Goal: Task Accomplishment & Management: Manage account settings

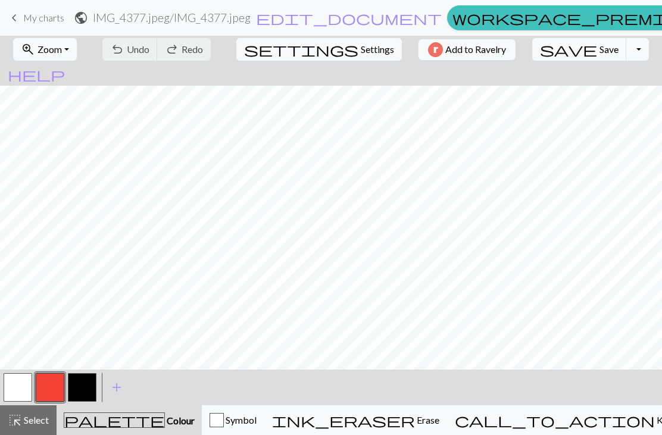
scroll to position [7, 0]
click at [78, 394] on button "button" at bounding box center [82, 387] width 29 height 29
click at [124, 53] on span "undo" at bounding box center [117, 49] width 14 height 17
click at [554, 52] on span "save" at bounding box center [568, 49] width 57 height 17
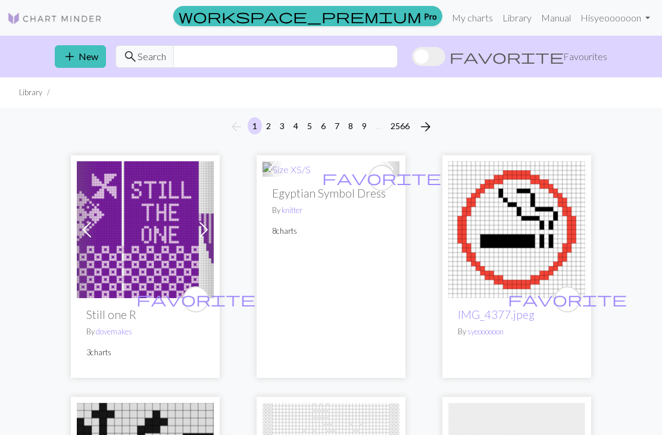
click at [510, 14] on link "Library" at bounding box center [517, 18] width 39 height 24
click at [471, 22] on link "My charts" at bounding box center [472, 18] width 51 height 24
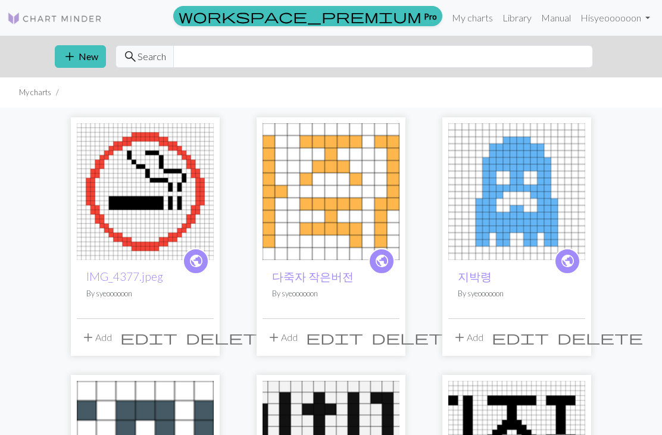
click at [177, 345] on span "edit" at bounding box center [148, 337] width 57 height 17
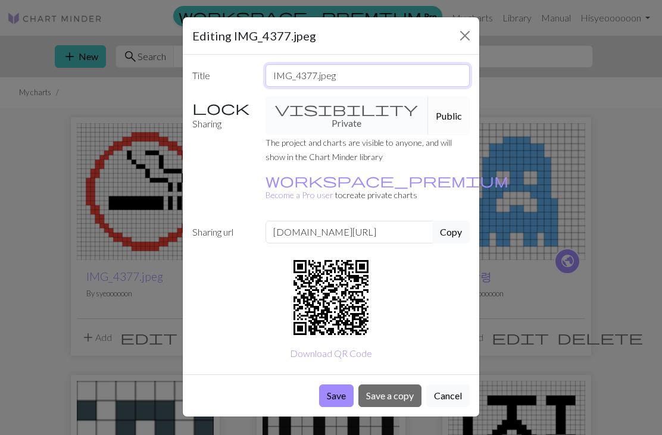
click at [343, 82] on input "IMG_4377.jpeg" at bounding box center [367, 75] width 205 height 23
type input "I"
type input "노담"
click at [325, 385] on button "Save" at bounding box center [336, 396] width 35 height 23
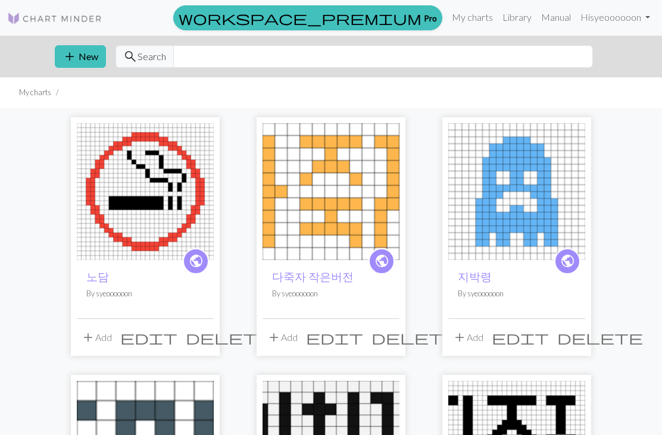
click at [117, 202] on img at bounding box center [145, 191] width 137 height 137
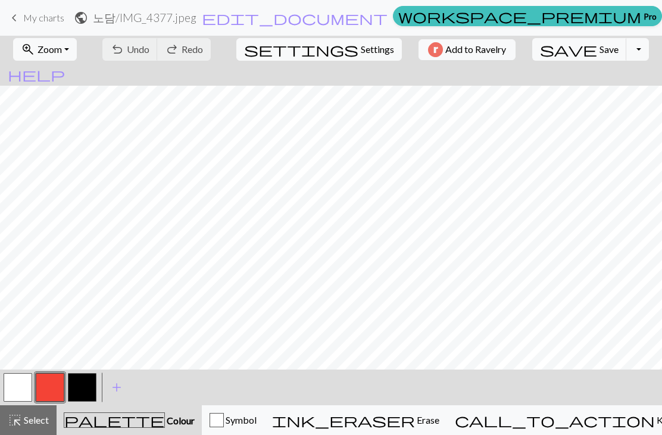
click at [557, 52] on button "save Save Save" at bounding box center [579, 49] width 95 height 23
click at [554, 55] on span "save" at bounding box center [568, 49] width 57 height 17
click at [599, 46] on div "Chart saved" at bounding box center [331, 23] width 662 height 47
click at [626, 51] on button "Toggle Dropdown" at bounding box center [637, 49] width 23 height 23
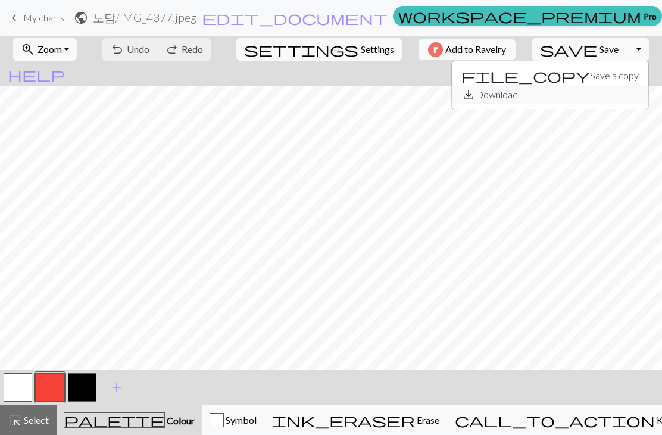
click at [549, 98] on button "save_alt Download" at bounding box center [550, 94] width 196 height 19
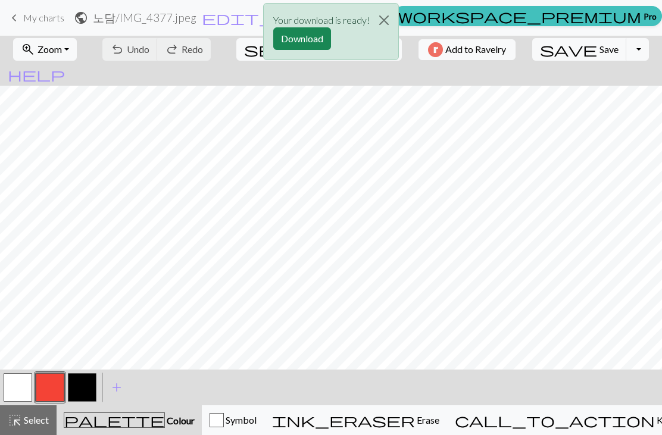
click at [310, 43] on button "Download" at bounding box center [302, 38] width 58 height 23
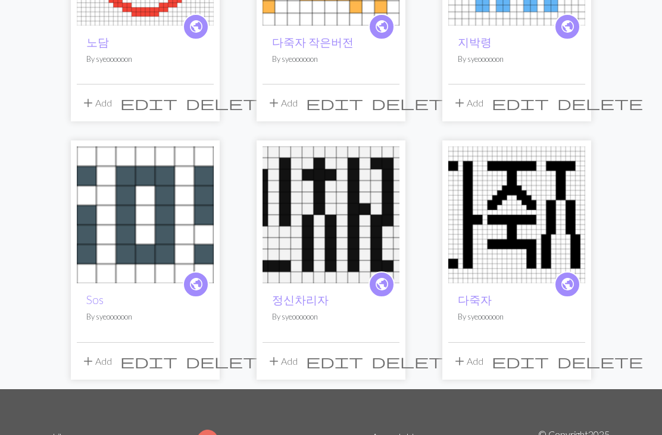
click at [113, 267] on img at bounding box center [145, 215] width 137 height 137
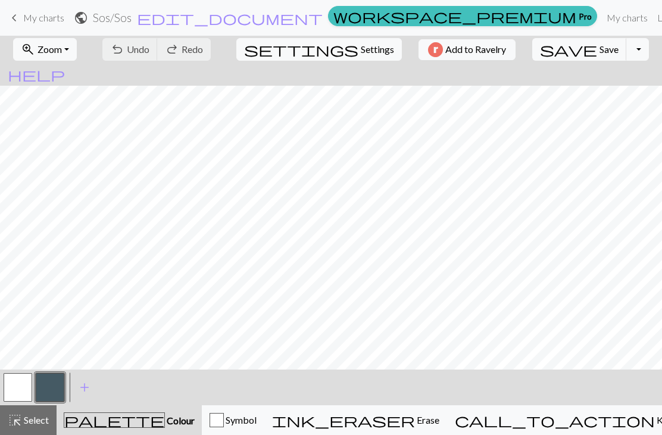
click at [602, 9] on link "My charts" at bounding box center [627, 18] width 51 height 24
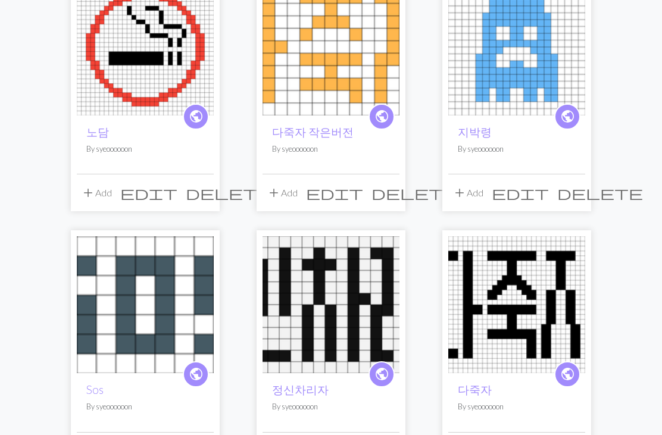
click at [305, 314] on img at bounding box center [330, 305] width 137 height 137
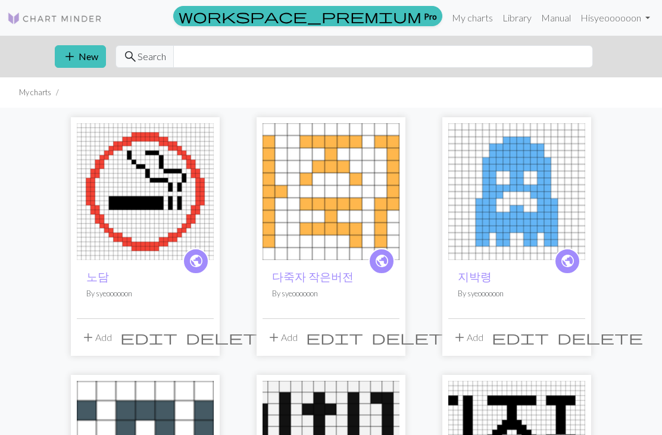
click at [333, 186] on img at bounding box center [330, 191] width 137 height 137
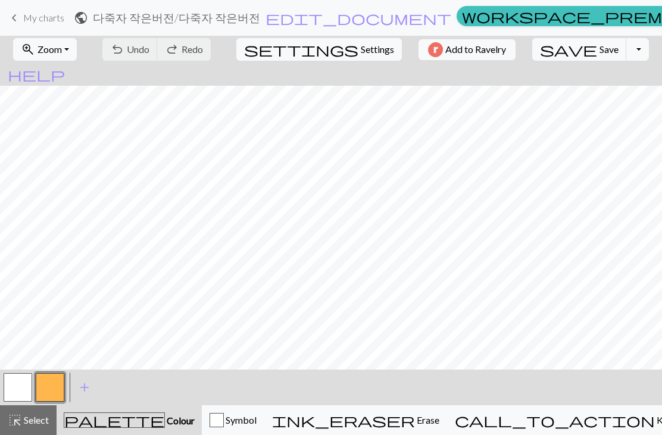
click at [51, 393] on button "button" at bounding box center [50, 387] width 29 height 29
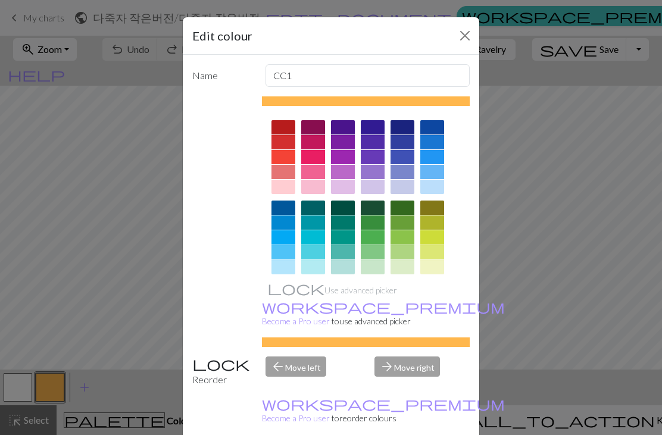
click at [280, 157] on div at bounding box center [283, 157] width 24 height 14
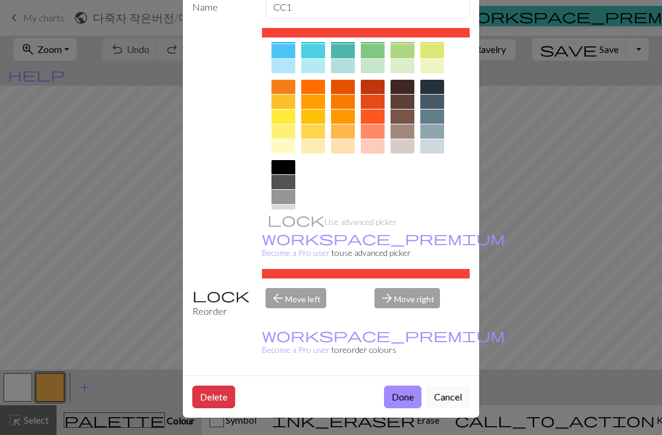
scroll to position [68, 0]
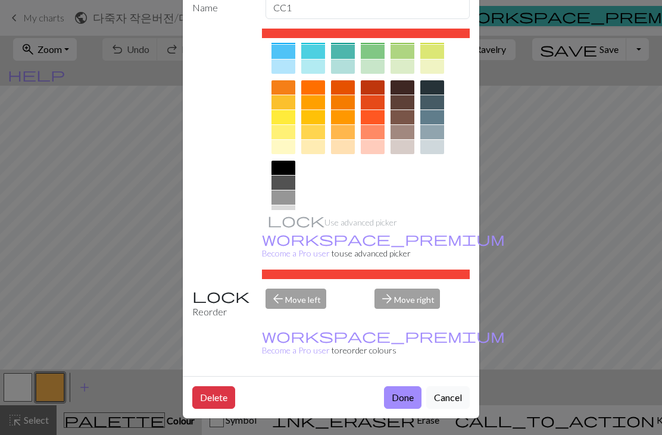
click at [399, 397] on button "Done" at bounding box center [402, 397] width 37 height 23
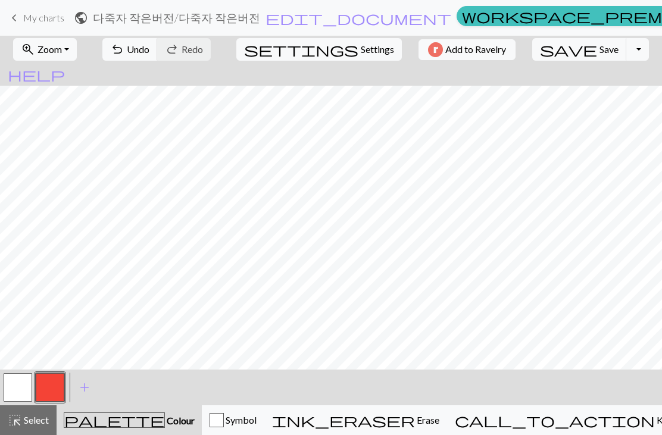
click at [557, 52] on button "save Save Save" at bounding box center [579, 49] width 95 height 23
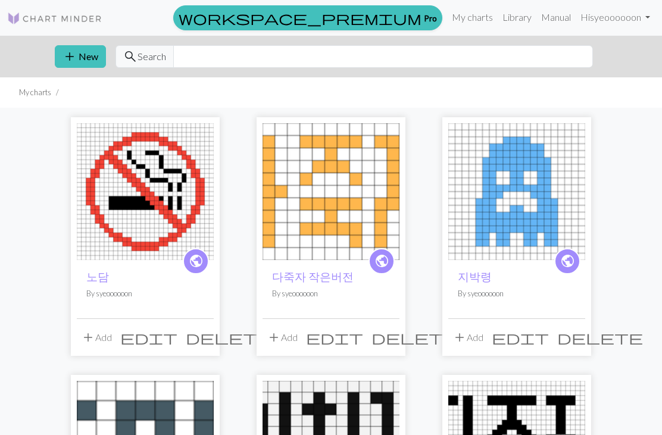
click at [285, 218] on img at bounding box center [330, 191] width 137 height 137
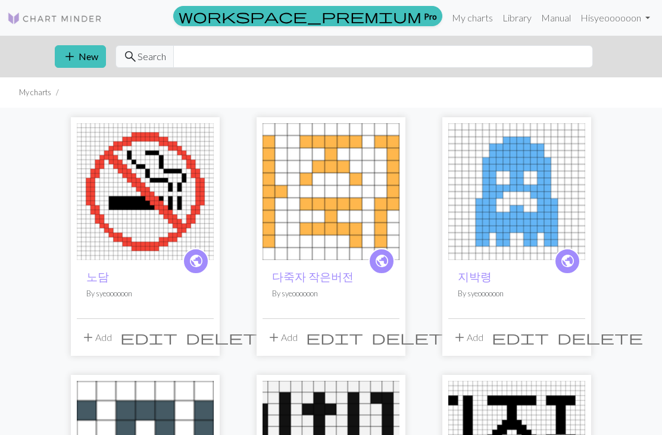
click at [78, 53] on button "add New" at bounding box center [80, 56] width 51 height 23
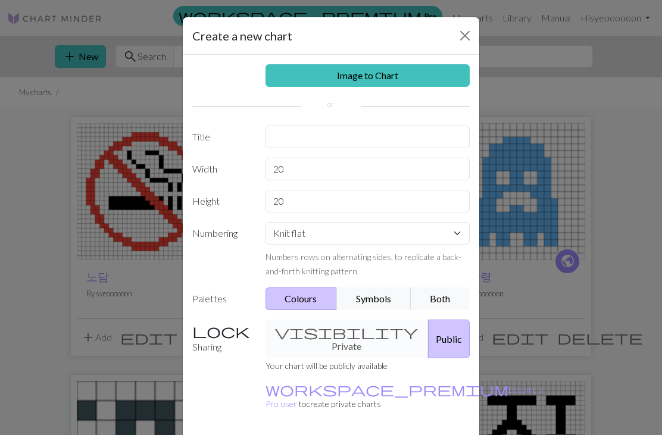
scroll to position [30, 0]
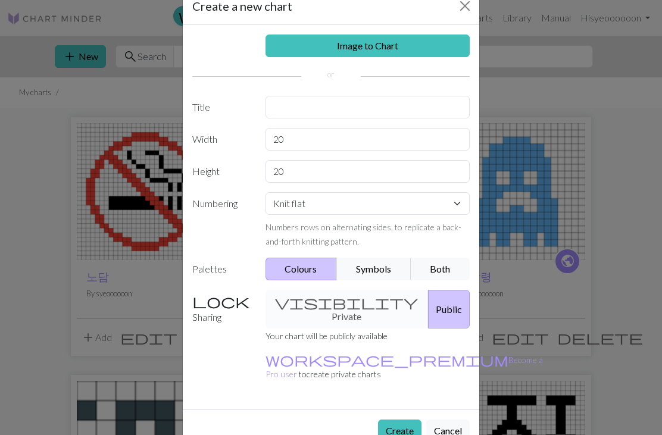
click at [52, 140] on div "Create a new chart Image to Chart Title Width 20 Height 20 Numbering Knit flat …" at bounding box center [331, 217] width 662 height 435
